Goal: Task Accomplishment & Management: Use online tool/utility

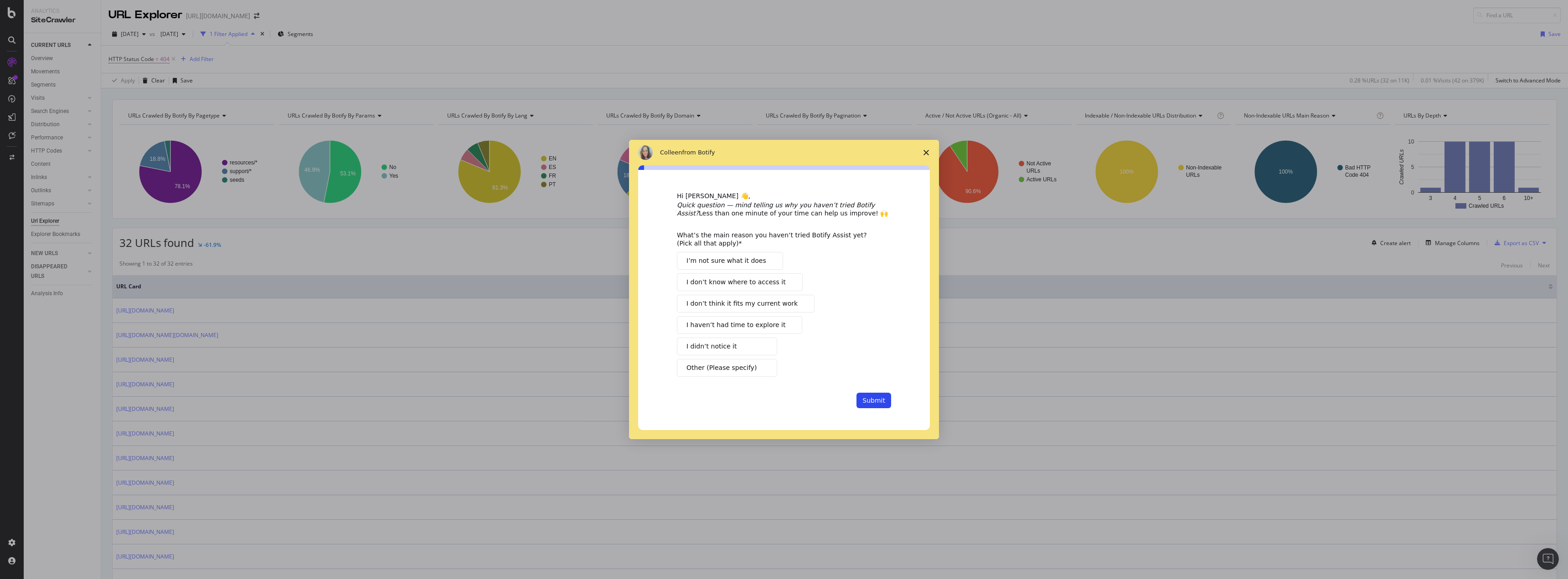
click at [760, 323] on span "I haven’t had time to explore it" at bounding box center [736, 325] width 99 height 9
click at [865, 400] on button "Submit" at bounding box center [874, 400] width 35 height 16
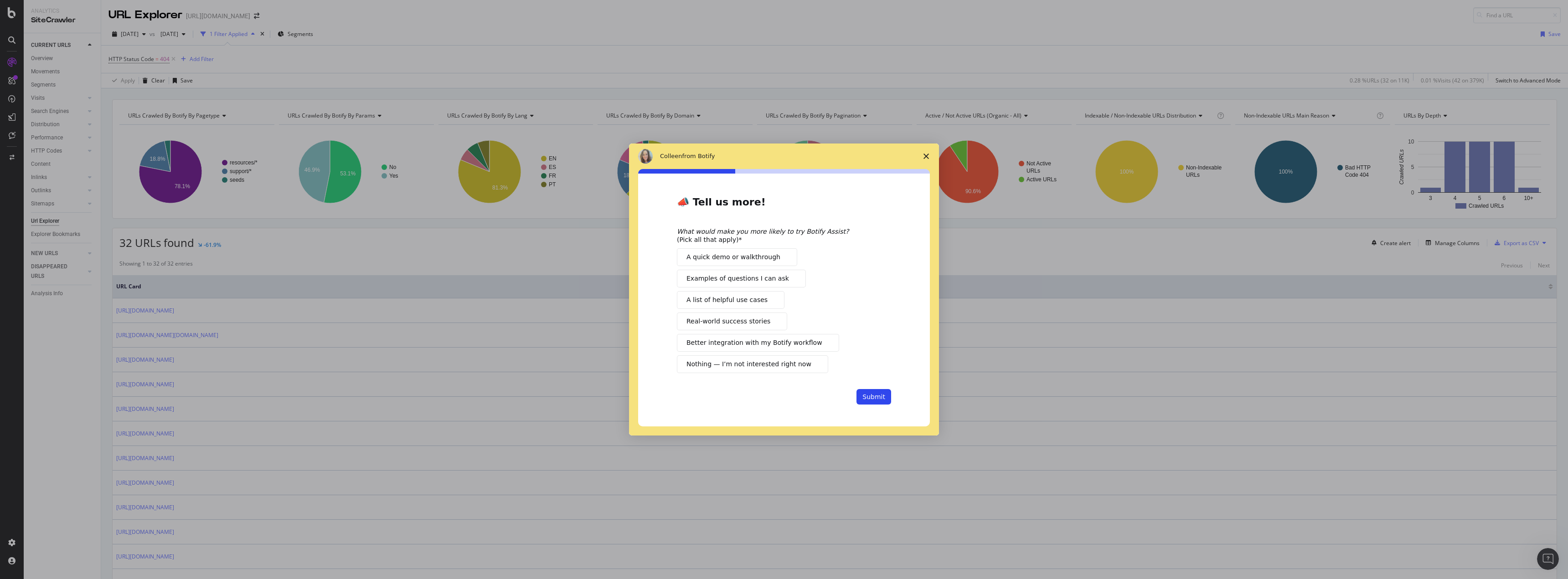
click at [773, 279] on span "Examples of questions I can ask" at bounding box center [738, 278] width 102 height 9
click at [758, 308] on button "A list of helpful use cases" at bounding box center [730, 300] width 108 height 18
click at [762, 346] on span "Better integration with my Botify workflow" at bounding box center [754, 343] width 136 height 9
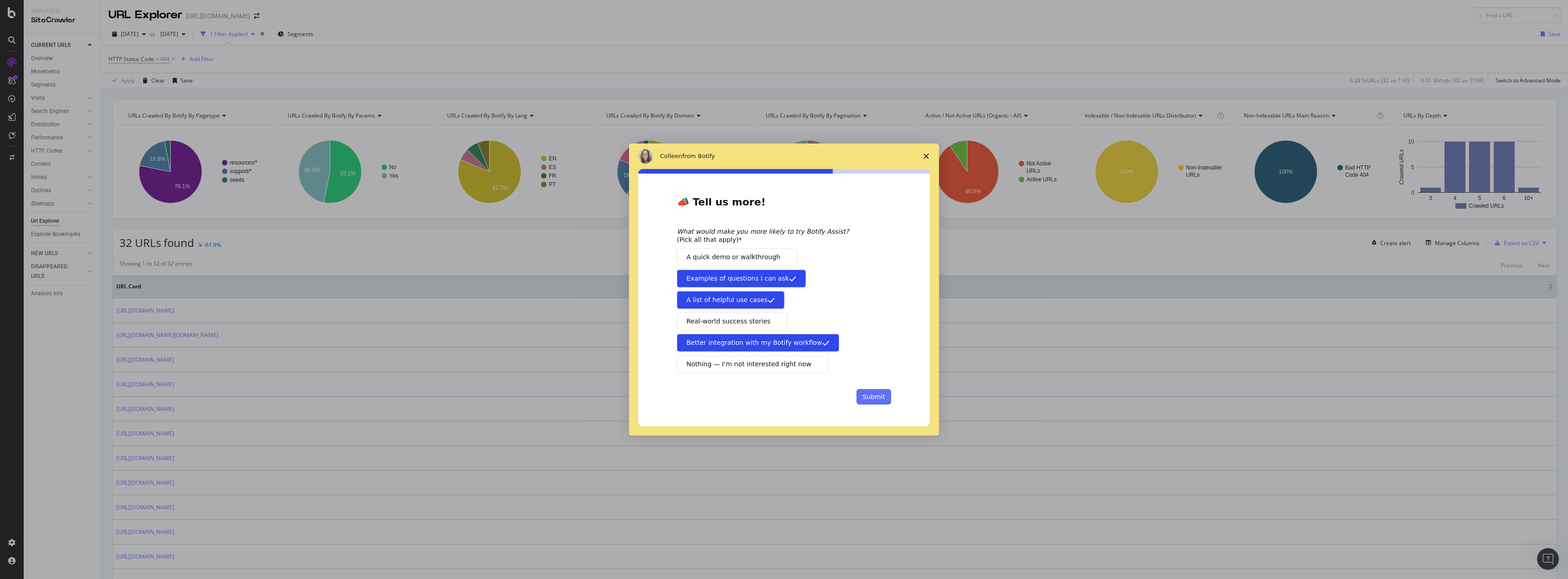
click at [872, 400] on button "Submit" at bounding box center [874, 397] width 35 height 16
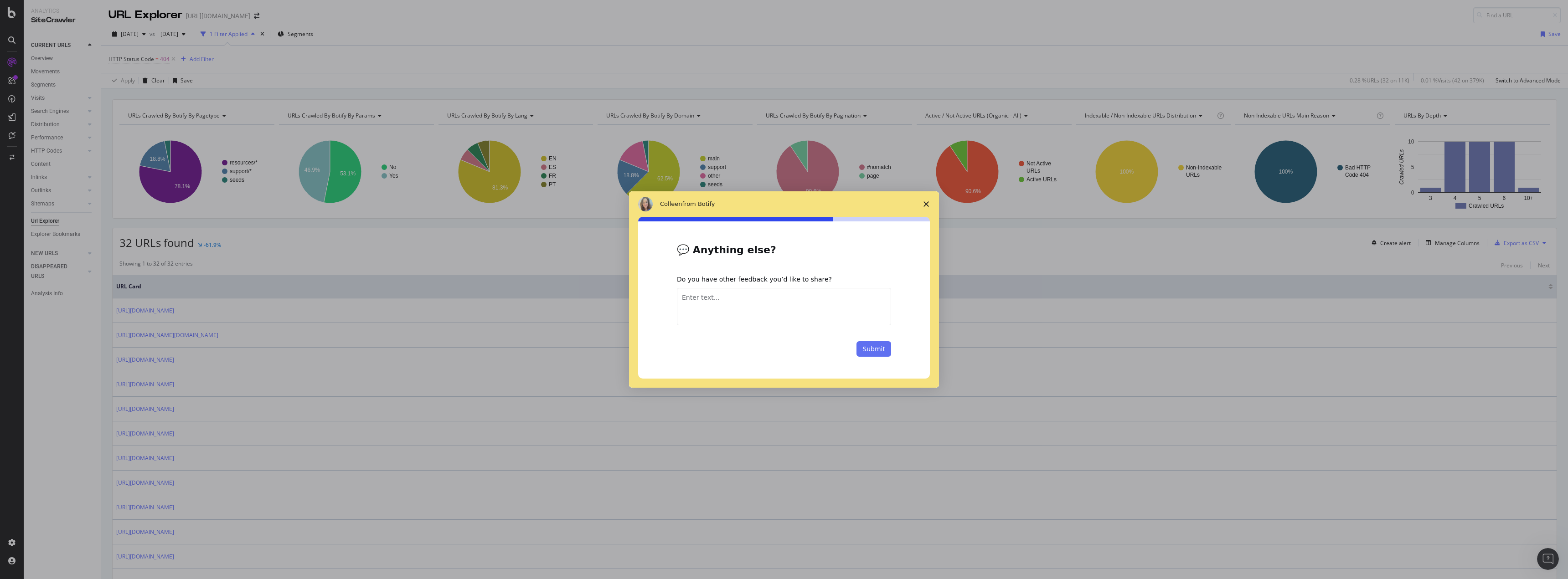
click at [874, 355] on button "Submit" at bounding box center [874, 349] width 35 height 16
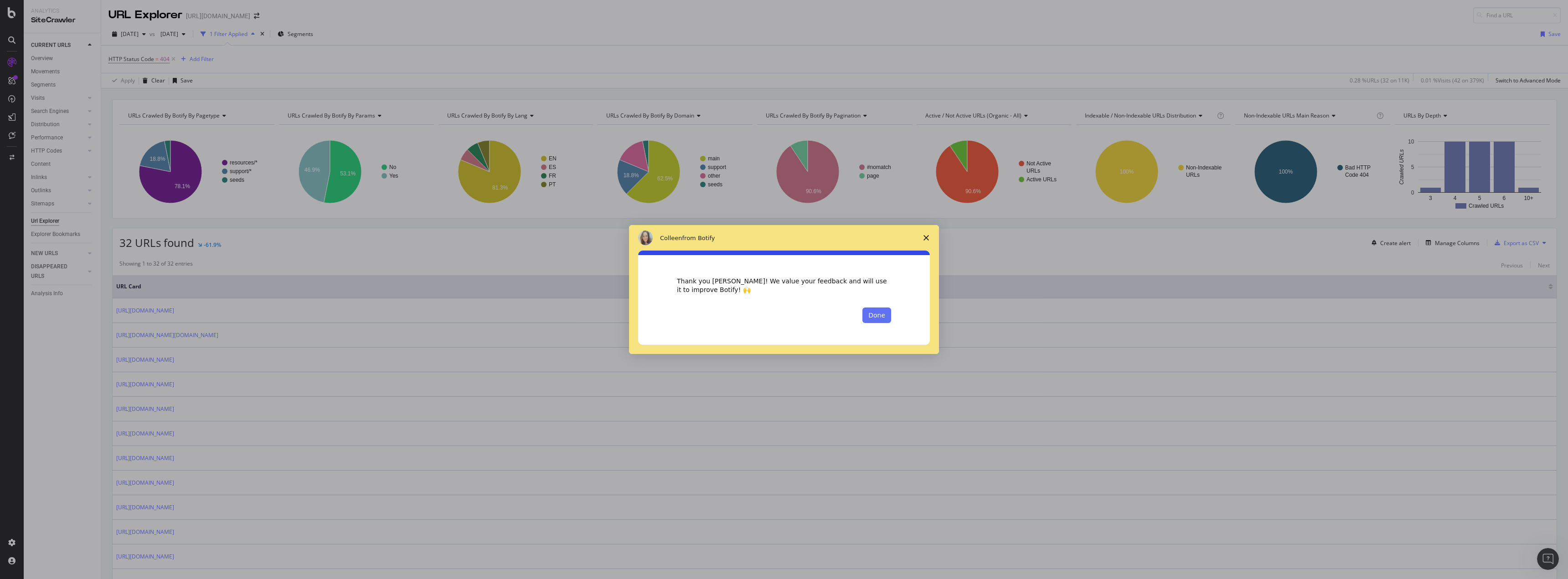
click at [889, 315] on button "Done" at bounding box center [876, 315] width 28 height 16
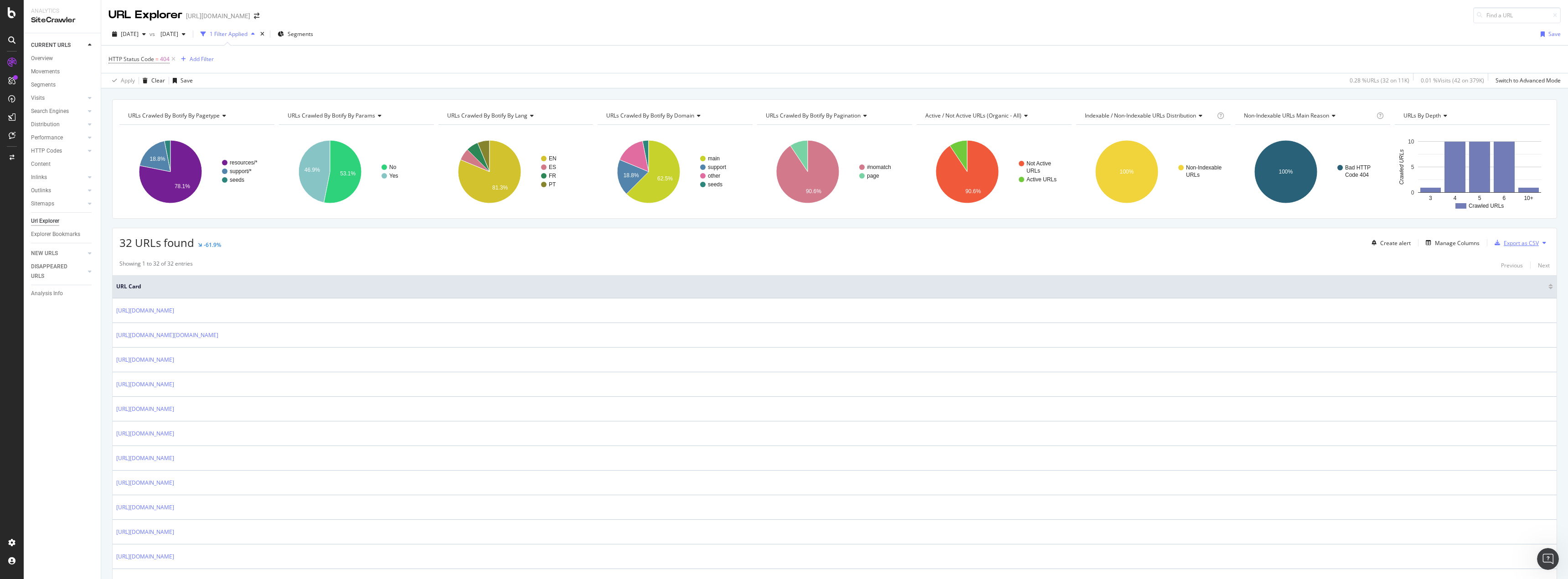
click at [1507, 242] on div "Export as CSV" at bounding box center [1521, 243] width 35 height 8
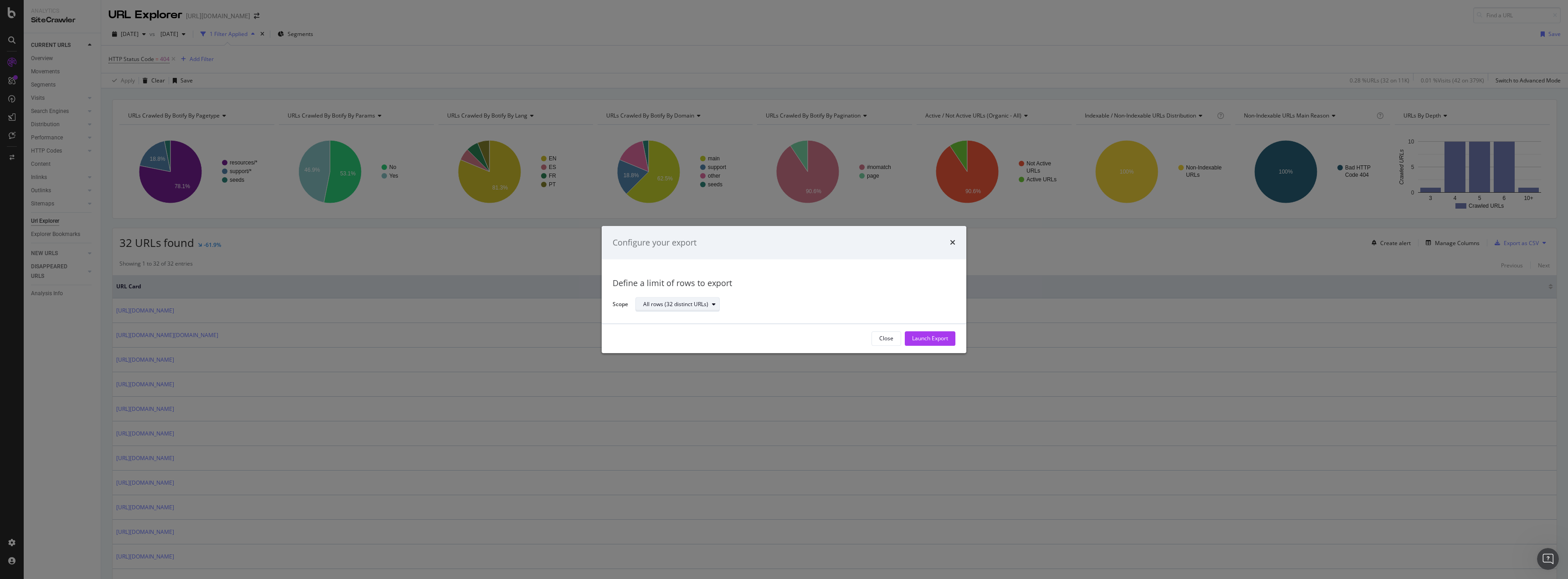
click at [702, 304] on div "All rows (32 distinct URLs)" at bounding box center [675, 304] width 65 height 6
click at [924, 343] on div "Launch Export" at bounding box center [930, 338] width 36 height 13
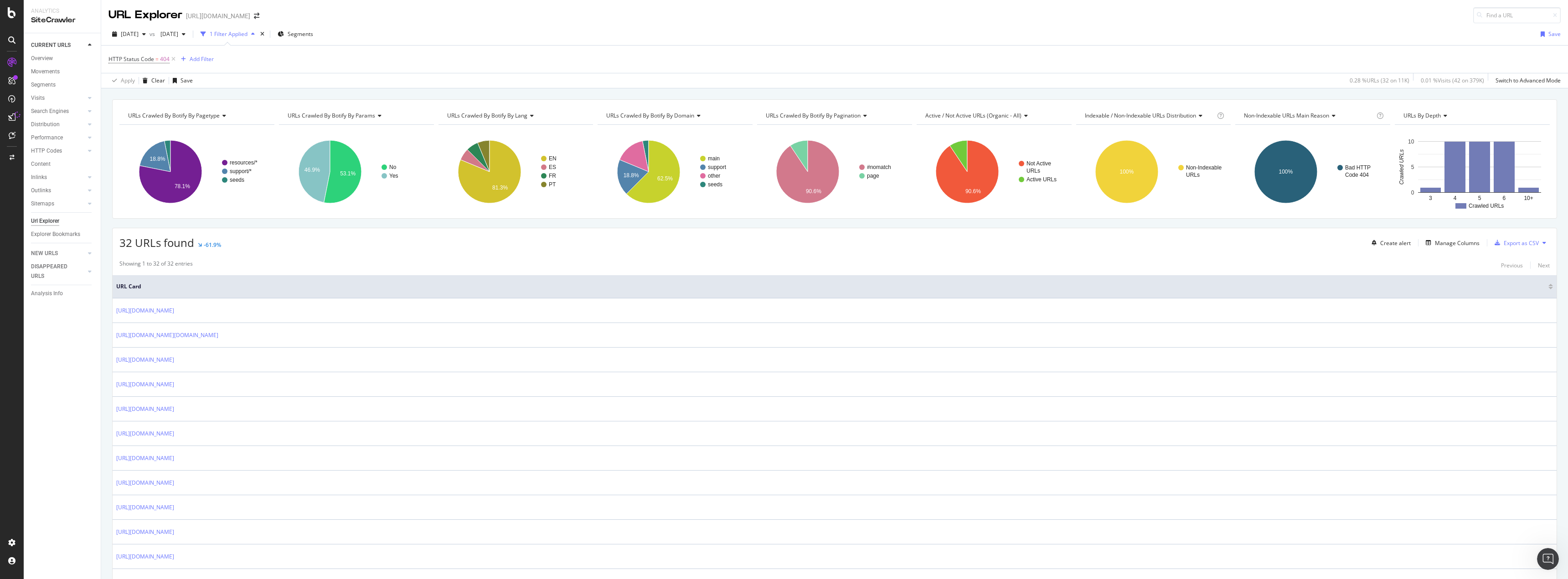
click at [877, 55] on div "HTTP Status Code = 404 Add Filter" at bounding box center [835, 59] width 1452 height 28
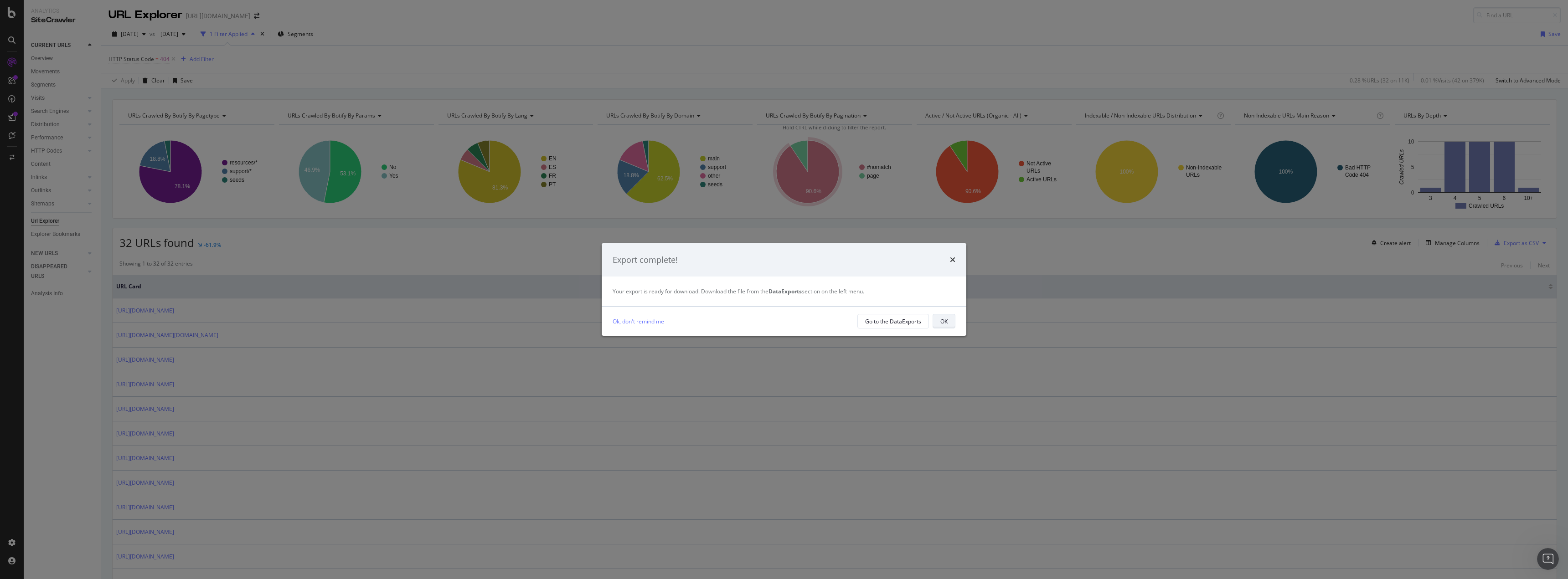
click at [947, 323] on button "OK" at bounding box center [943, 321] width 23 height 15
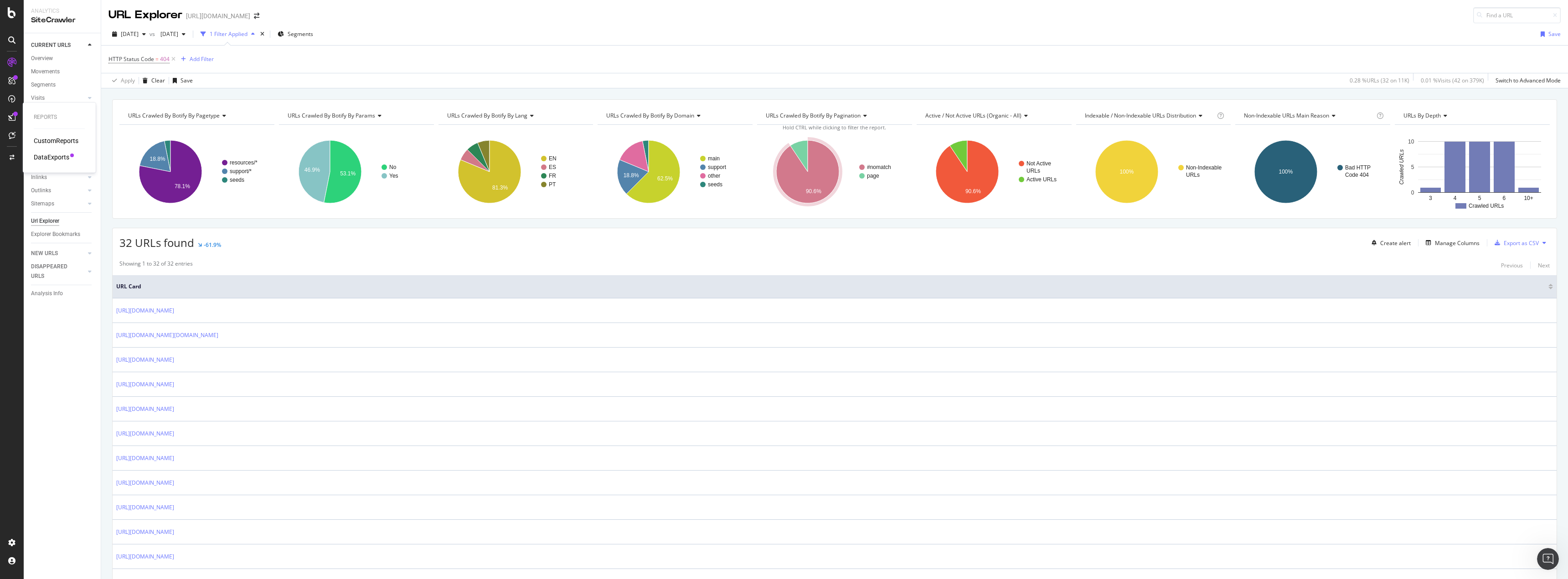
click at [56, 157] on div "DataExports" at bounding box center [51, 157] width 35 height 9
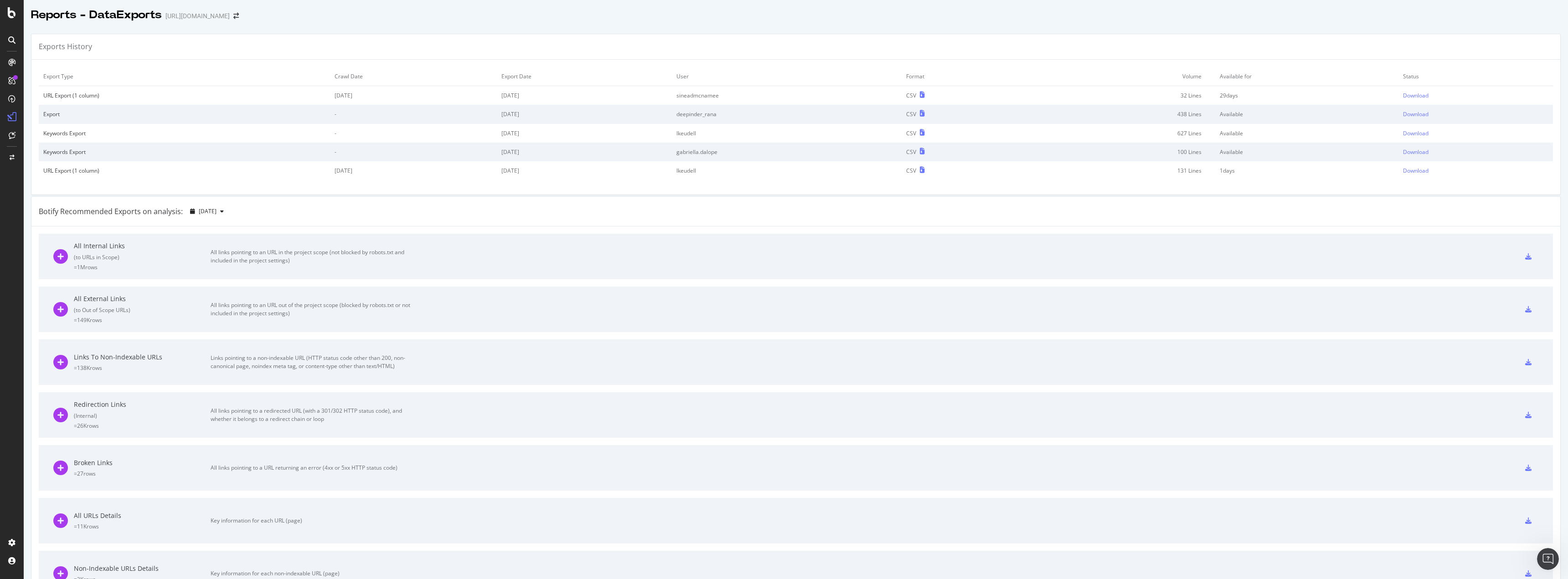
click at [540, 95] on td "2025 Aug. 12th" at bounding box center [585, 95] width 175 height 19
click at [546, 95] on td "2025 Aug. 12th" at bounding box center [585, 95] width 175 height 19
click at [95, 97] on div "URL Export (1 column)" at bounding box center [184, 95] width 282 height 8
click at [925, 95] on icon at bounding box center [922, 94] width 5 height 6
drag, startPoint x: 940, startPoint y: 93, endPoint x: 1399, endPoint y: 93, distance: 459.0
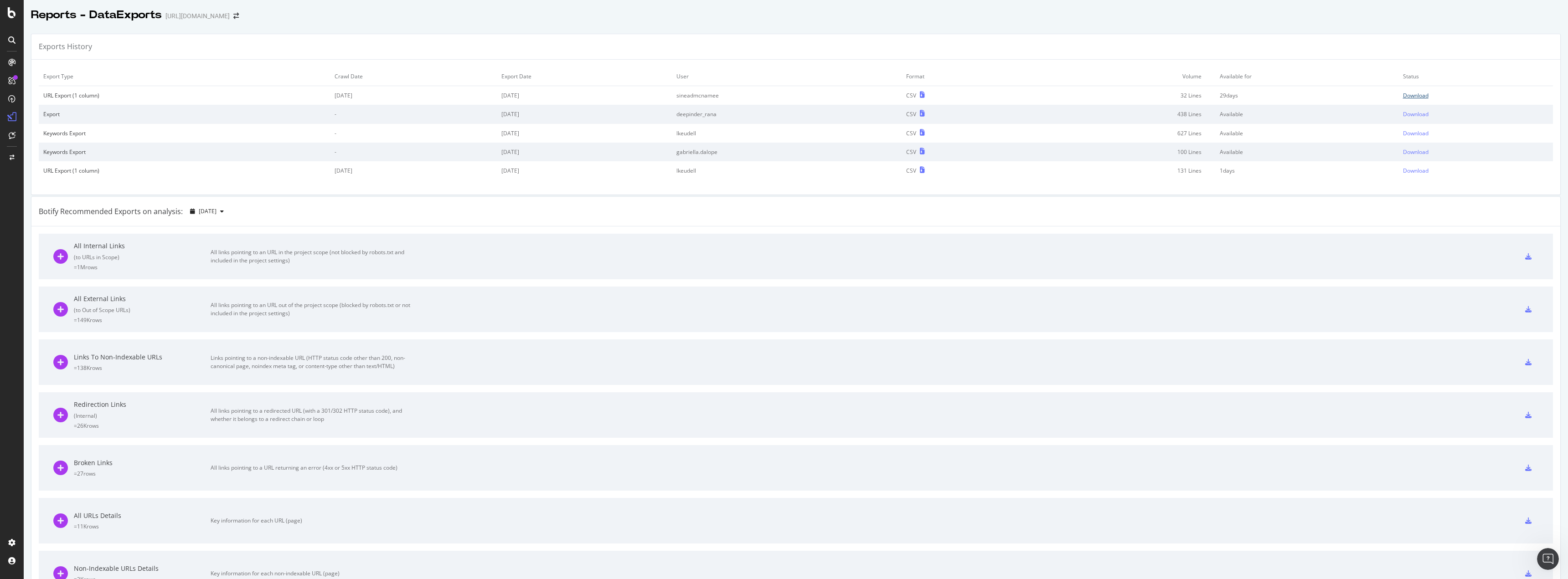
click at [1403, 93] on div "Download" at bounding box center [1415, 95] width 25 height 8
click at [51, 105] on div "ActionBoard" at bounding box center [51, 105] width 35 height 9
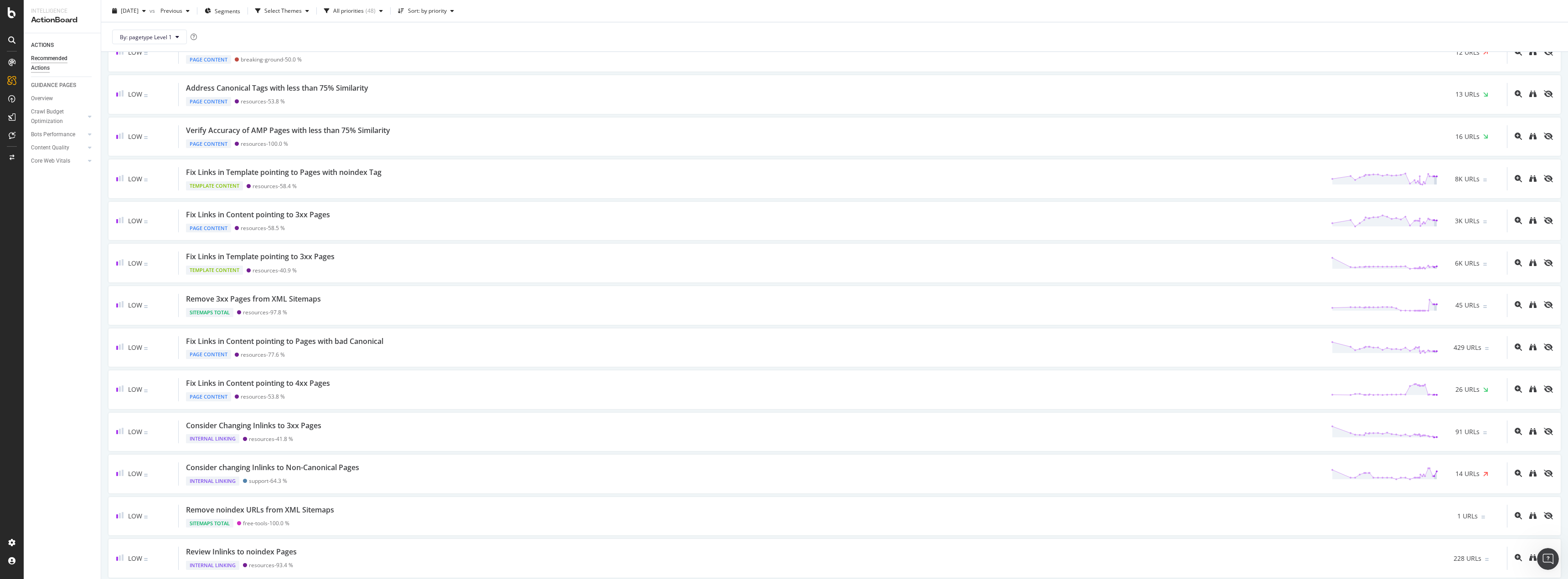
scroll to position [957, 0]
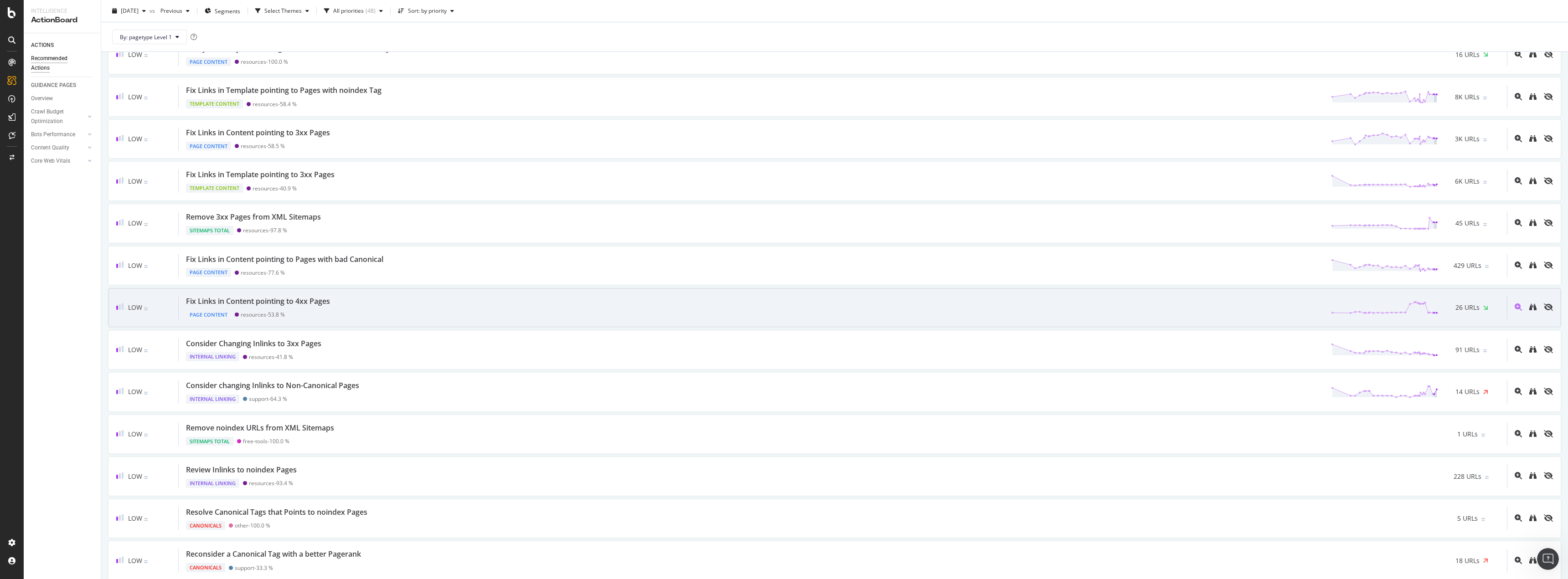
click at [251, 298] on div "Fix Links in Content pointing to 4xx Pages" at bounding box center [257, 301] width 144 height 10
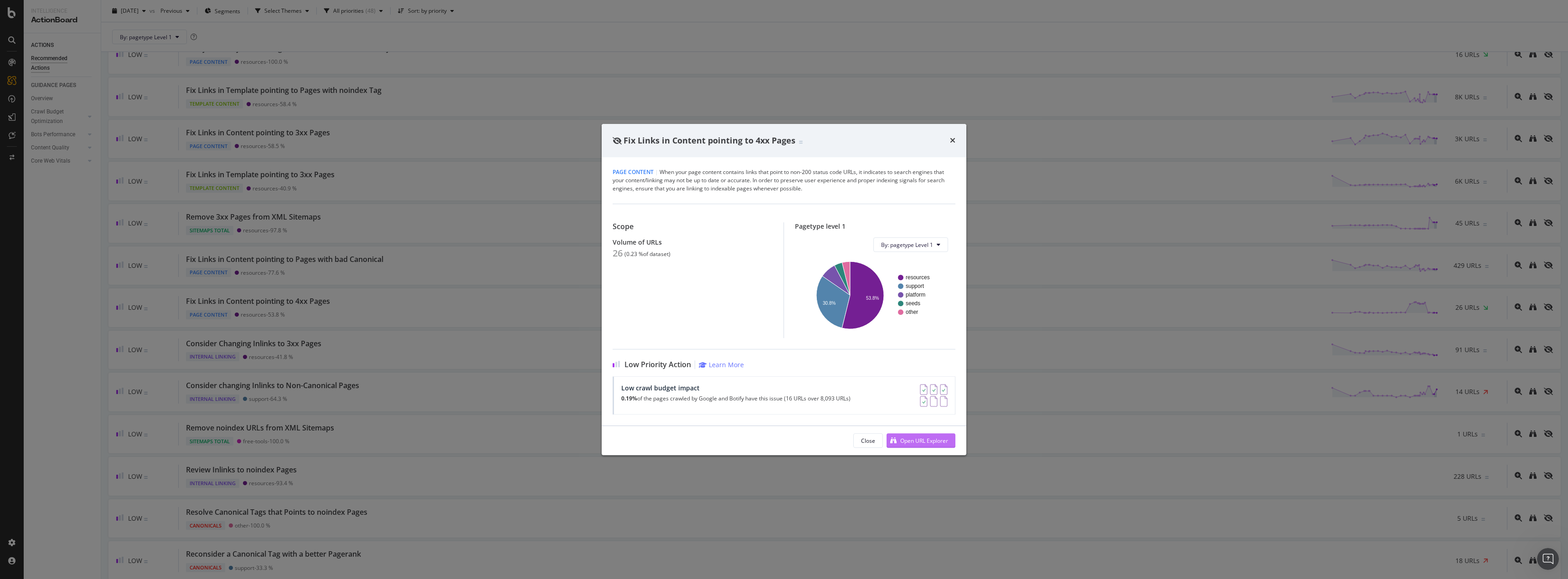
click at [929, 445] on div "Open URL Explorer" at bounding box center [917, 441] width 61 height 13
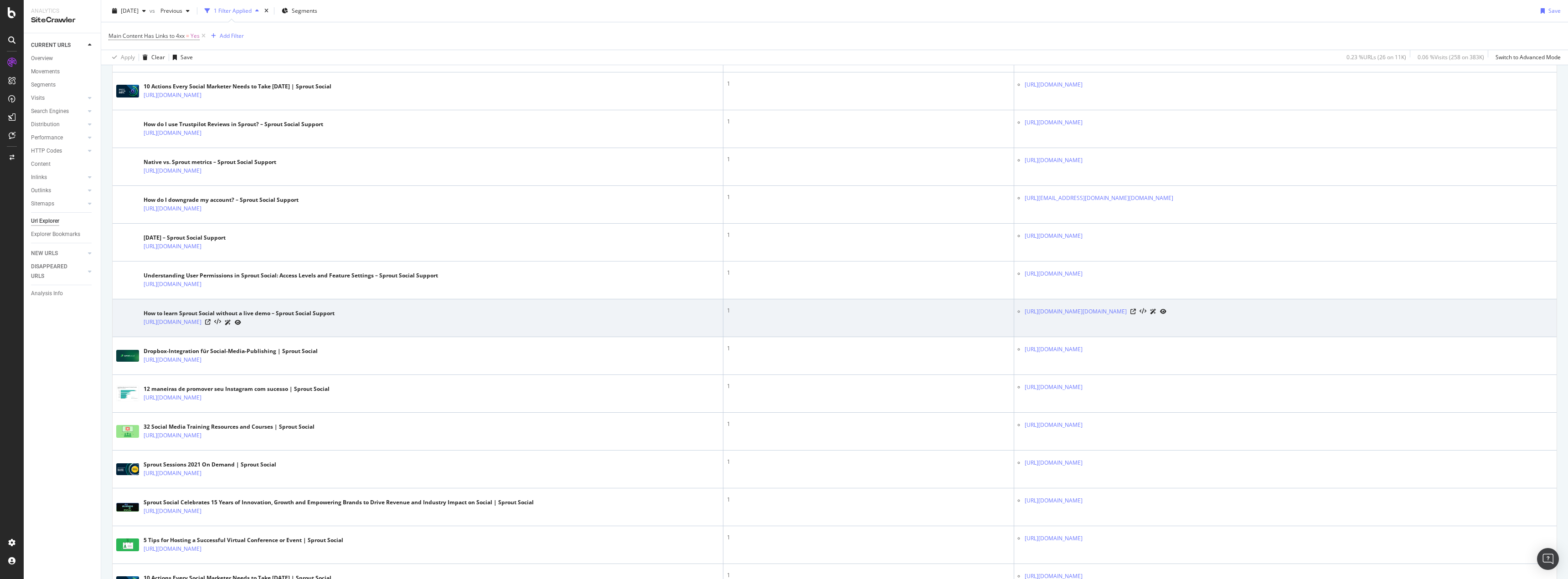
scroll to position [319, 0]
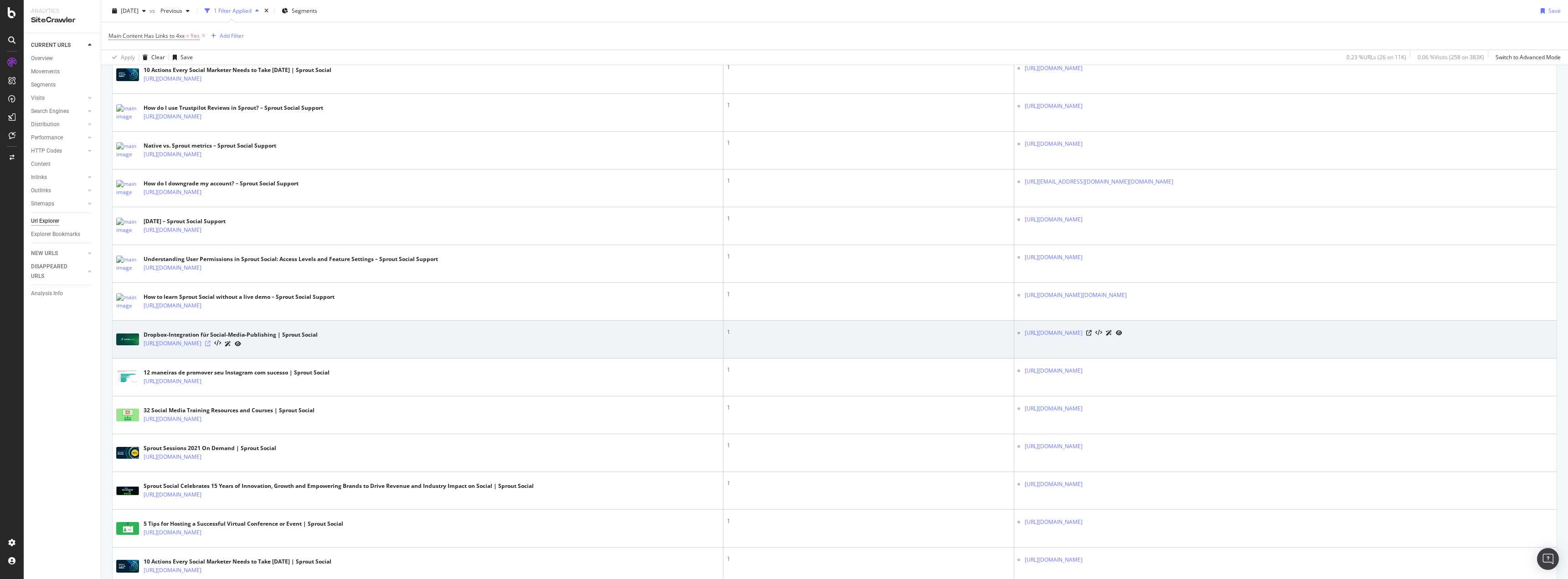
click at [211, 344] on icon at bounding box center [208, 343] width 6 height 6
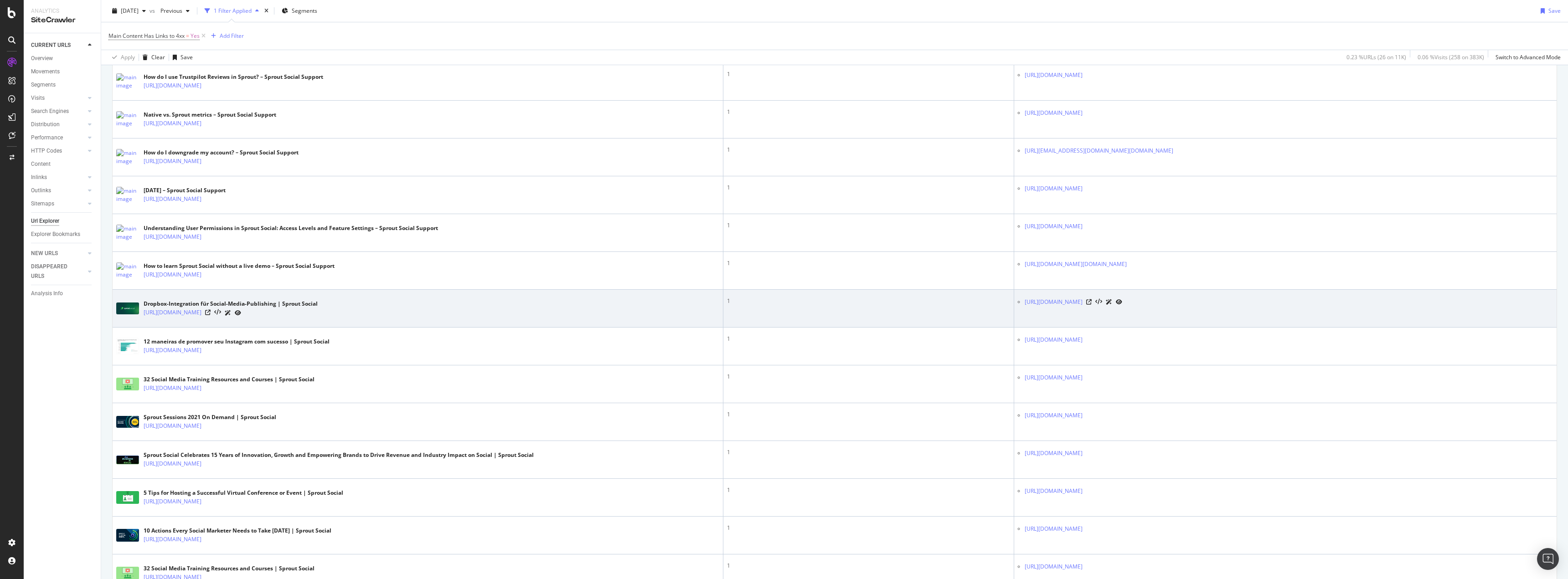
scroll to position [410, 0]
